Goal: Transaction & Acquisition: Purchase product/service

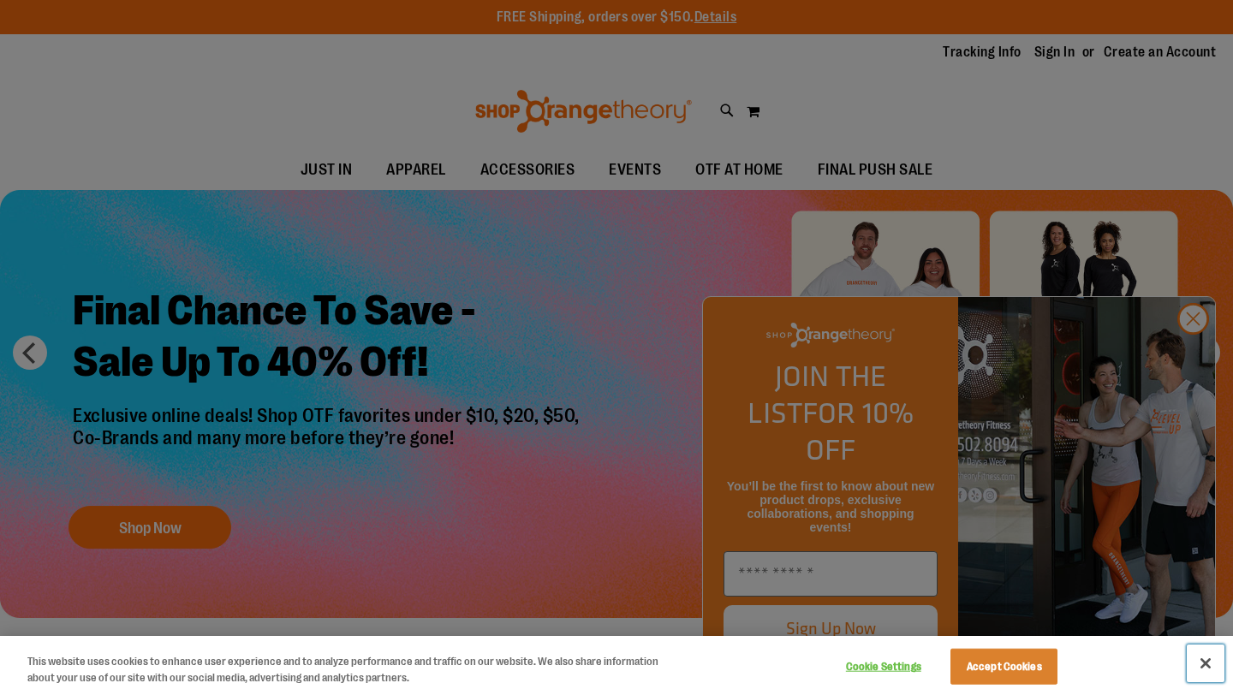
click at [1203, 661] on button "Close" at bounding box center [1206, 664] width 38 height 38
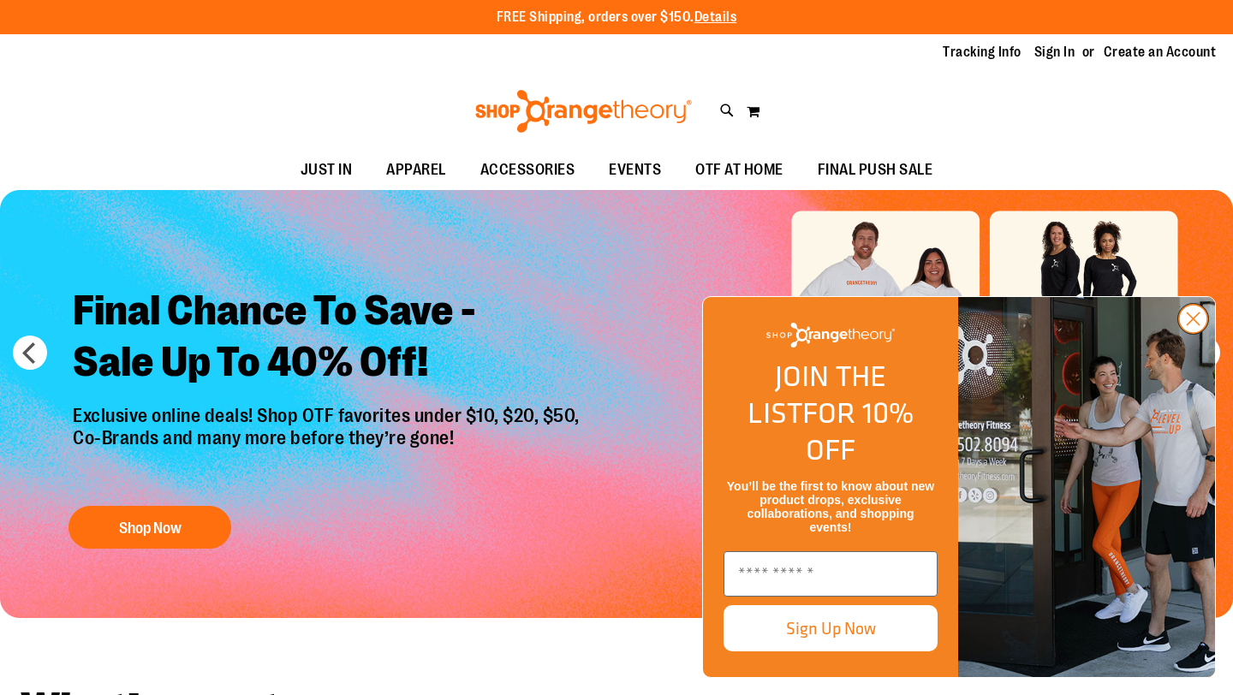
click at [1196, 333] on circle "Close dialog" at bounding box center [1193, 319] width 28 height 28
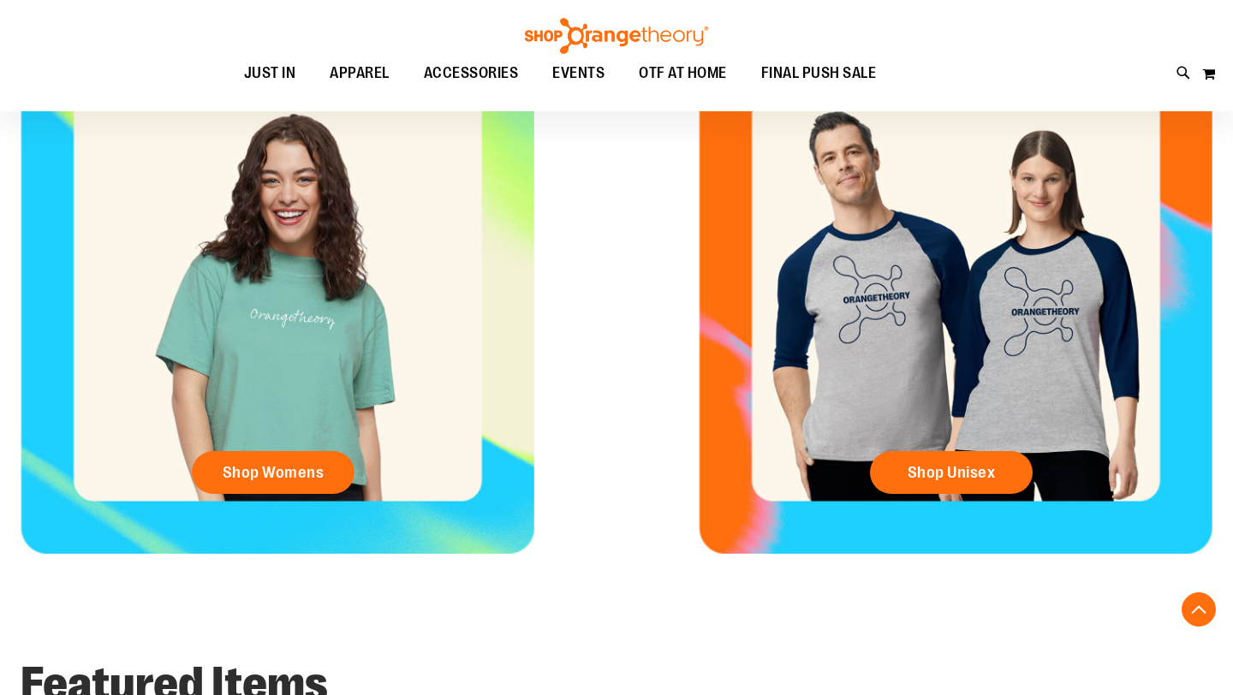
scroll to position [740, 0]
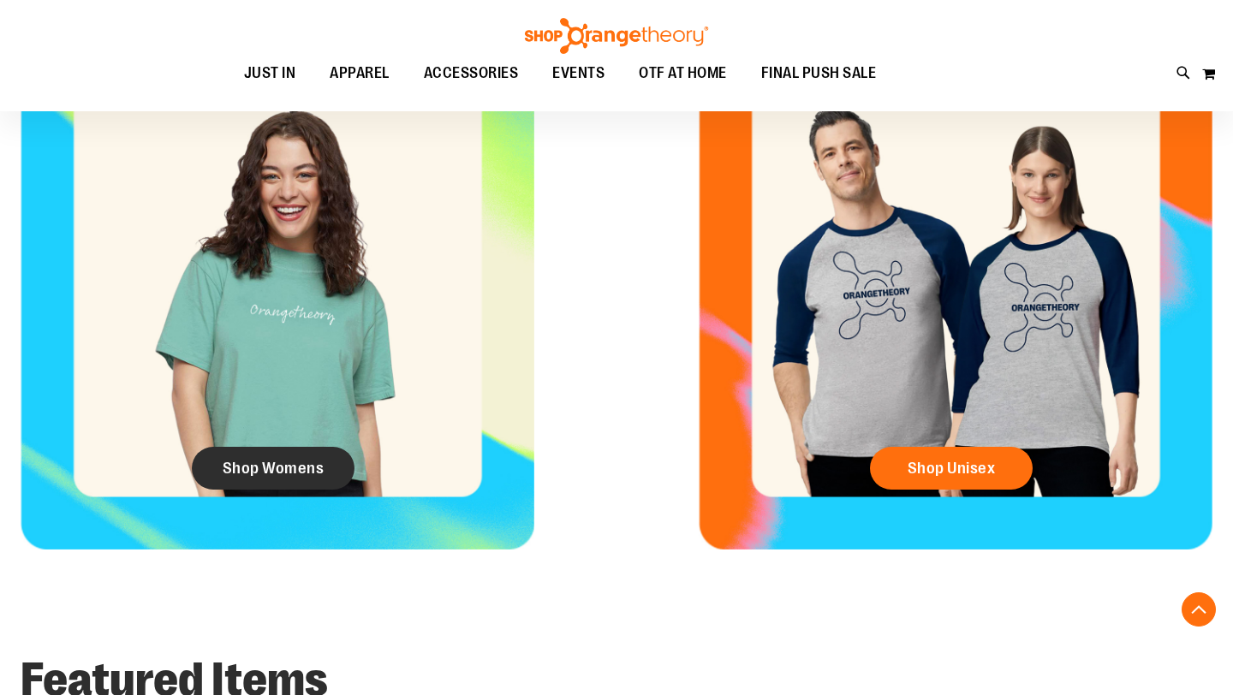
click at [255, 466] on span "Shop Womens" at bounding box center [274, 468] width 102 height 19
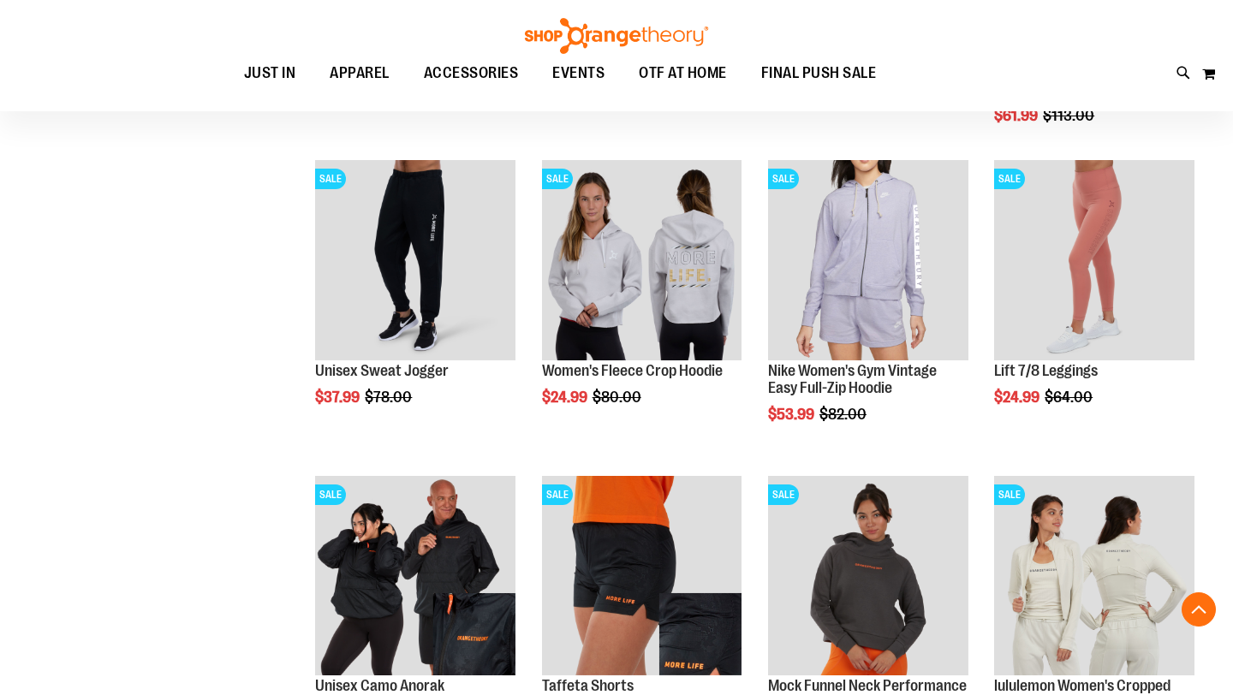
scroll to position [1136, 0]
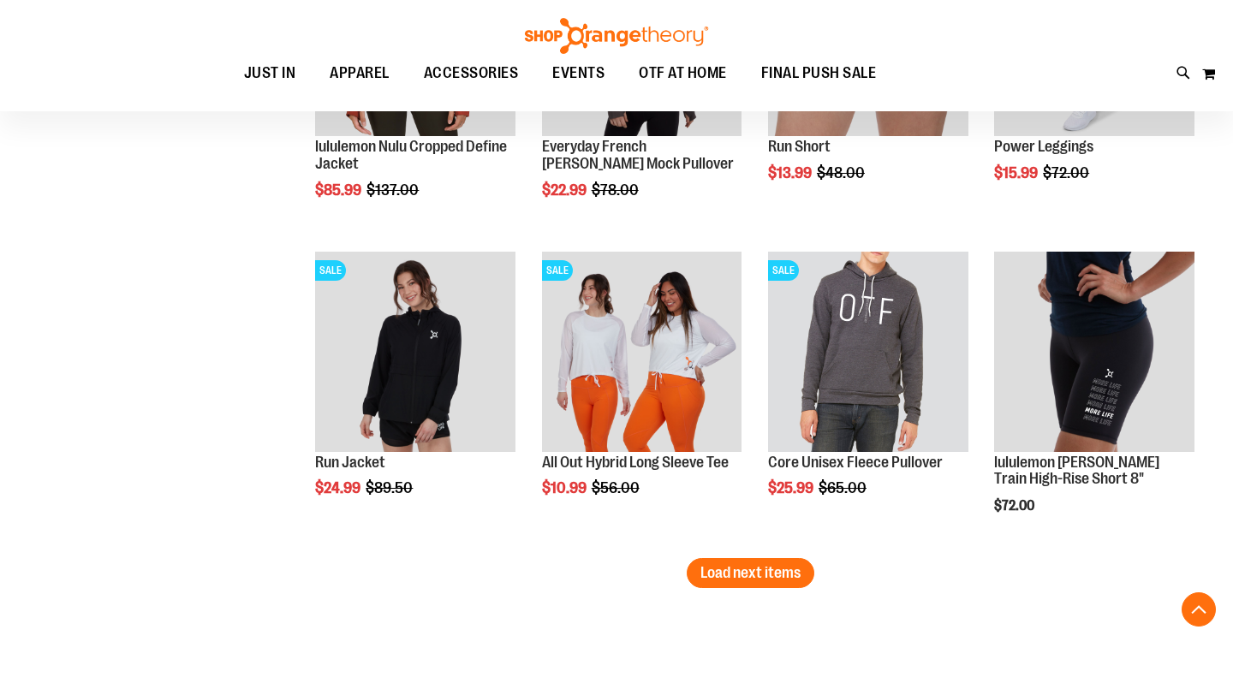
scroll to position [2635, 0]
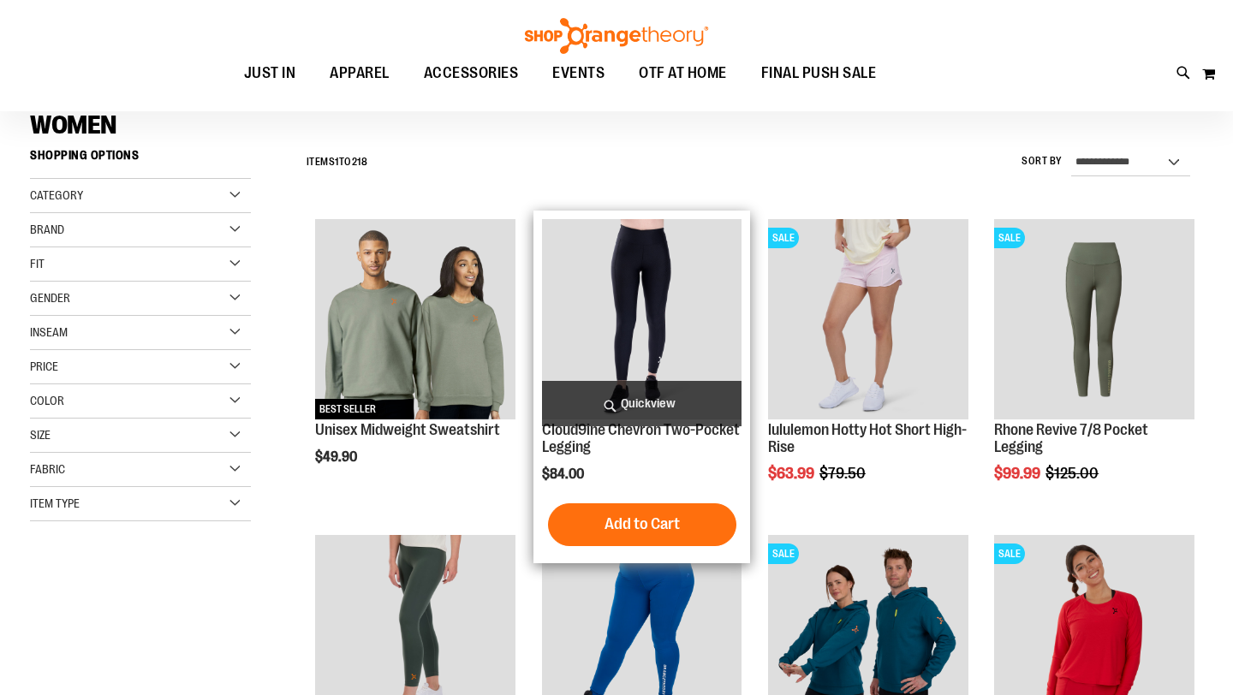
scroll to position [184, 0]
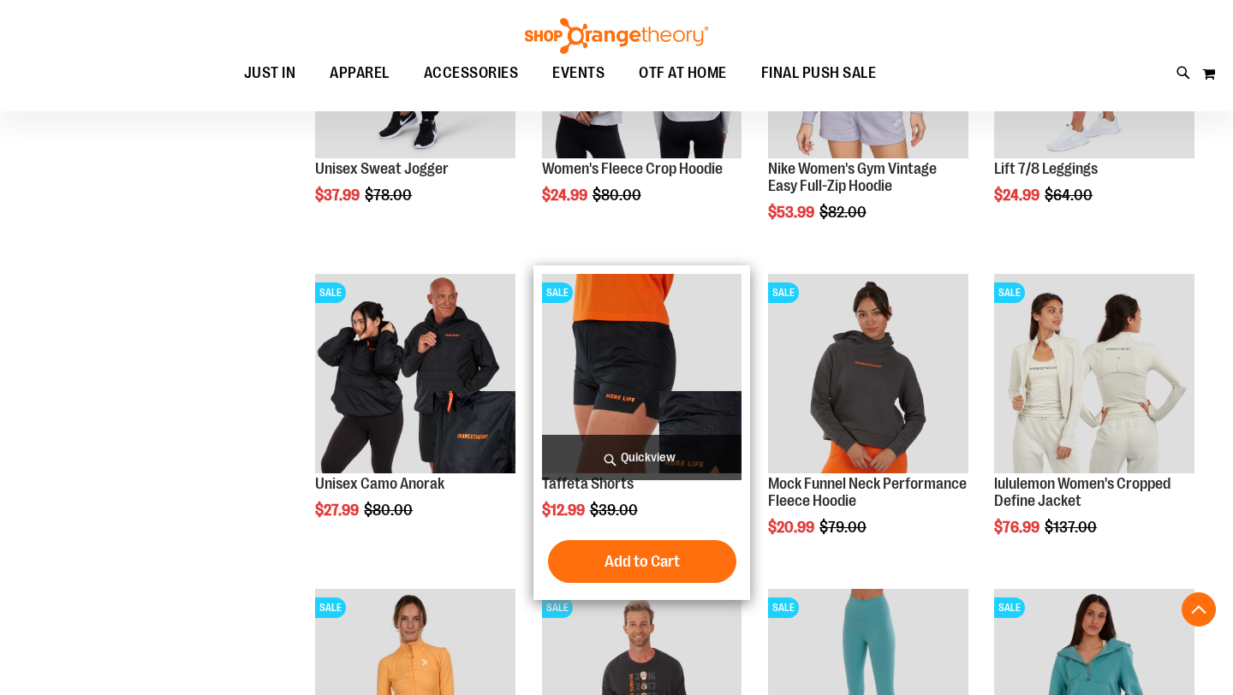
scroll to position [1343, 0]
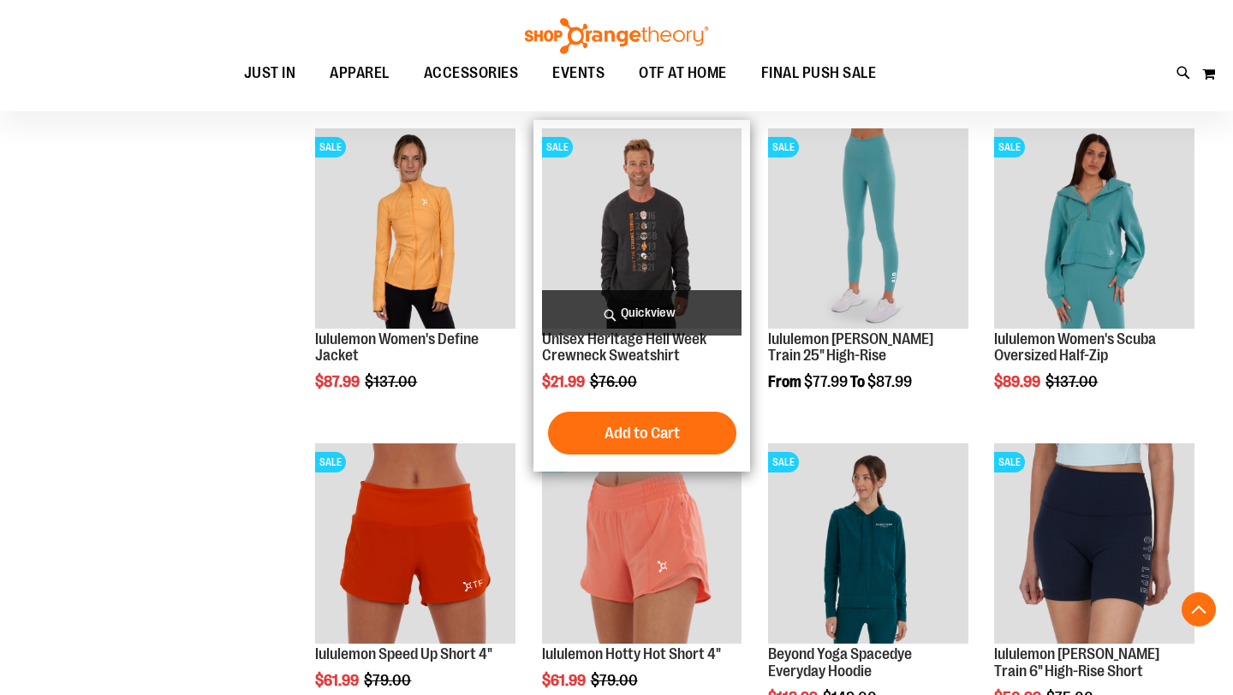
scroll to position [1802, 0]
